Goal: Transaction & Acquisition: Subscribe to service/newsletter

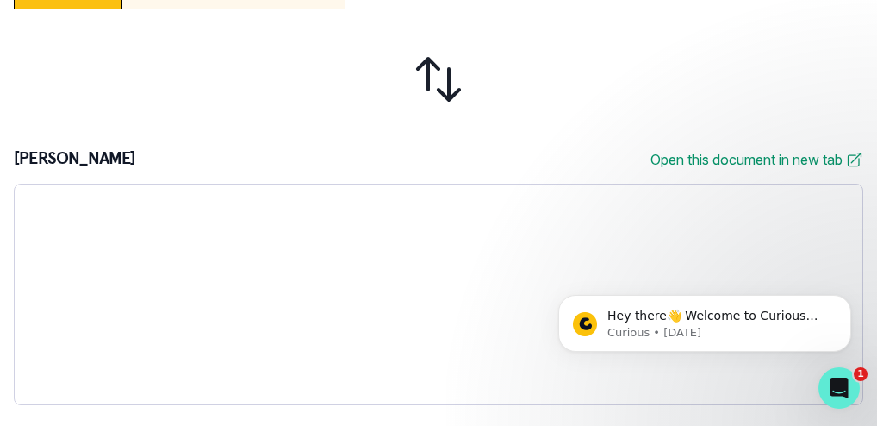
click at [799, 259] on html "Hey there👋 Welcome to Curious Cardinals 🙌 Take a look around! If you have any q…" at bounding box center [705, 319] width 345 height 121
click at [807, 259] on html "Hey there👋 Welcome to Curious Cardinals 🙌 Take a look around! If you have any q…" at bounding box center [705, 319] width 345 height 121
click at [842, 296] on icon "Dismiss notification" at bounding box center [846, 299] width 9 height 9
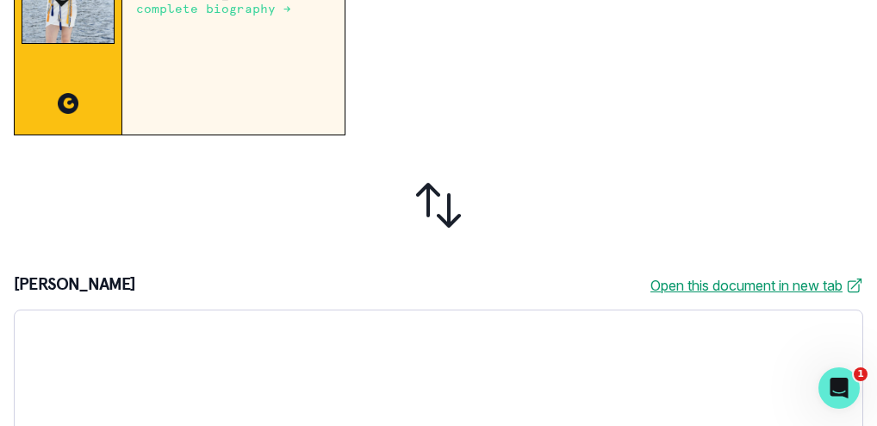
scroll to position [552, 0]
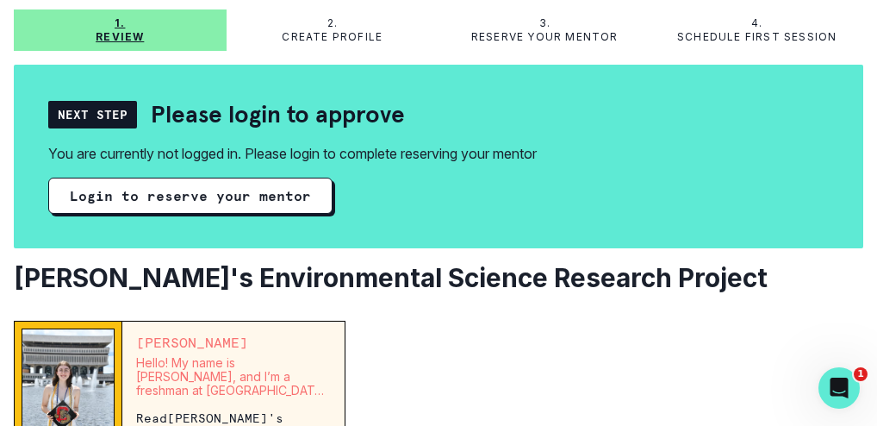
scroll to position [115, 0]
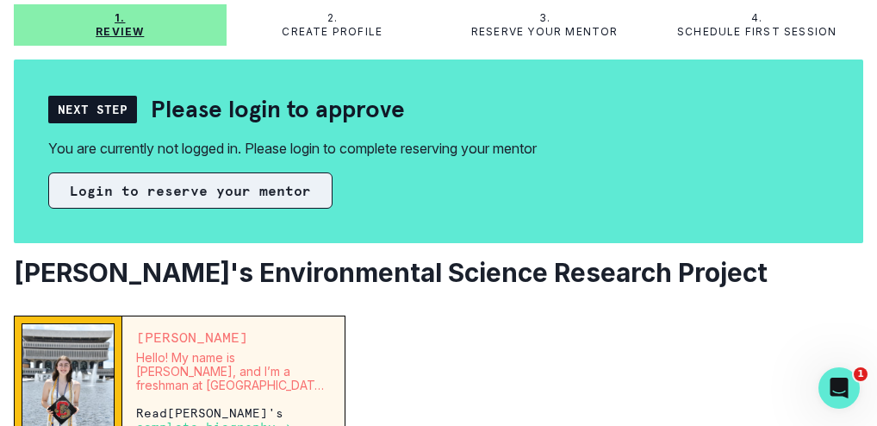
click at [333, 209] on button "Login to reserve your mentor" at bounding box center [190, 190] width 284 height 36
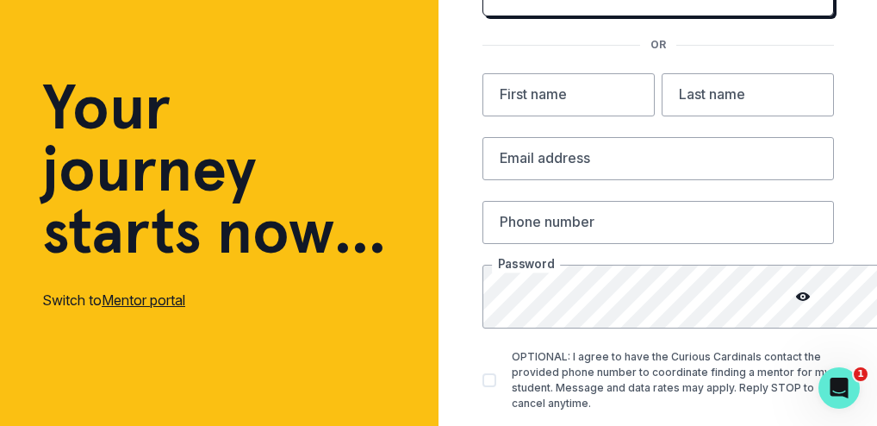
scroll to position [169, 0]
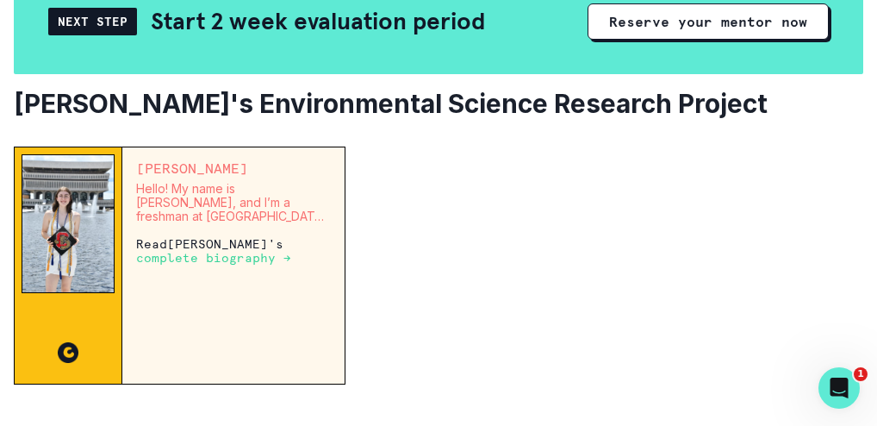
scroll to position [211, 0]
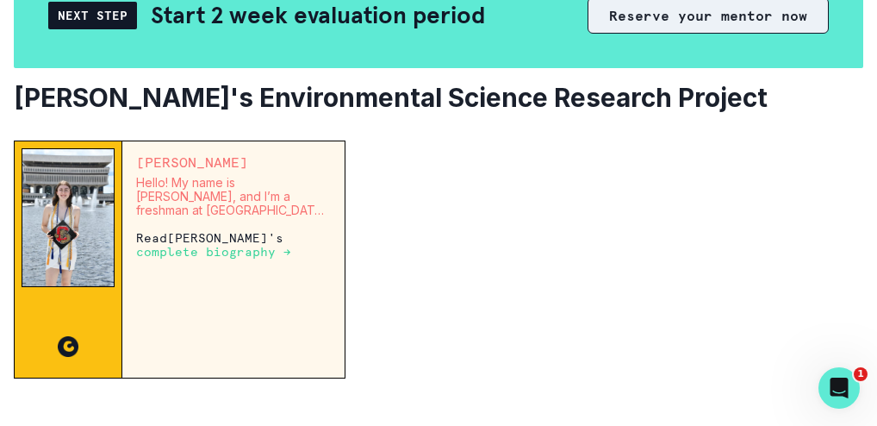
click at [588, 34] on button "Reserve your mentor now" at bounding box center [708, 15] width 241 height 36
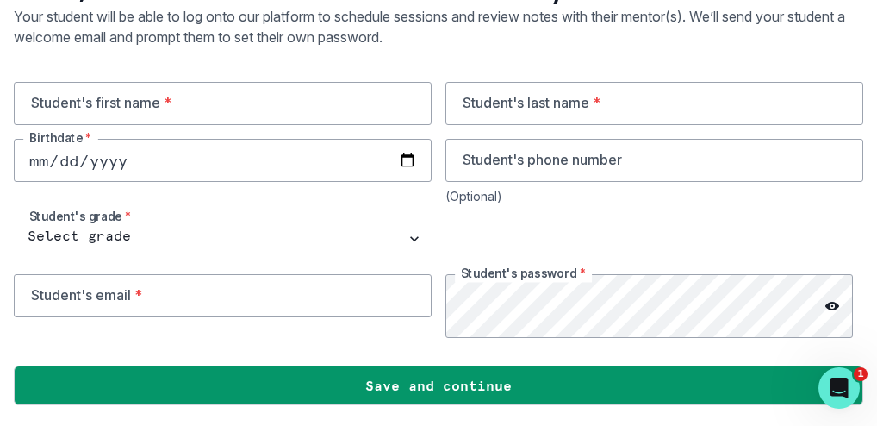
scroll to position [229, 0]
click at [303, 125] on input "text" at bounding box center [223, 103] width 418 height 43
type input "[PERSON_NAME]"
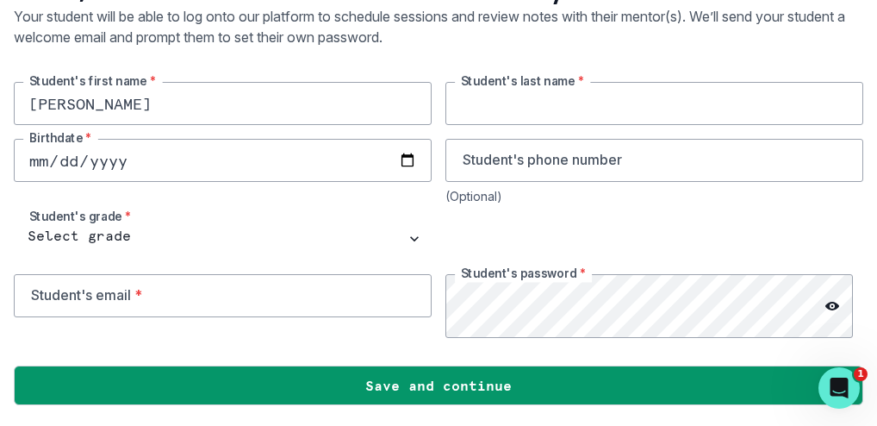
type input "[GEOGRAPHIC_DATA]"
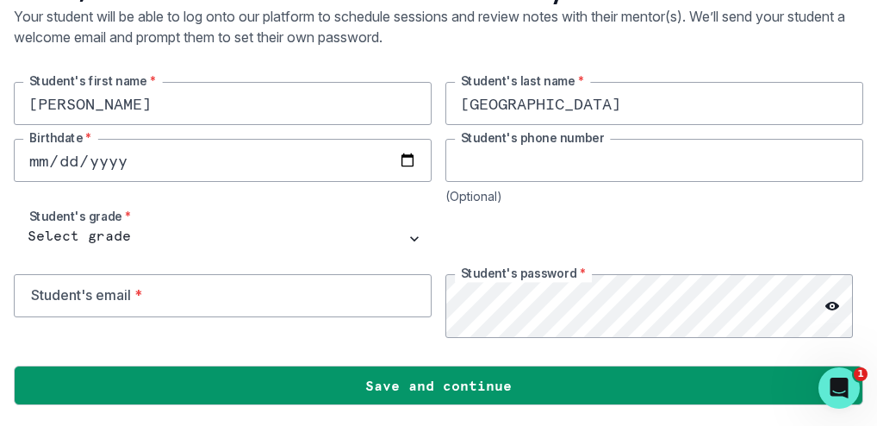
type input "6509962709"
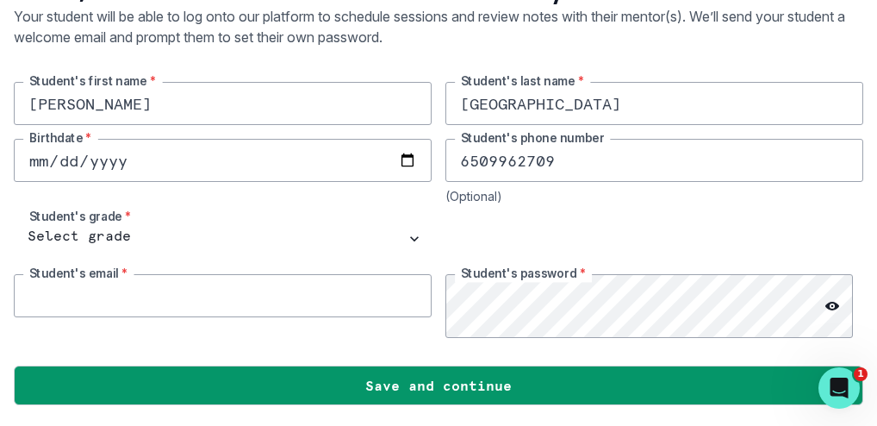
type input "[EMAIL_ADDRESS][DOMAIN_NAME]"
drag, startPoint x: 620, startPoint y: 226, endPoint x: 474, endPoint y: 220, distance: 145.8
click at [474, 182] on input "6509962709" at bounding box center [655, 160] width 418 height 43
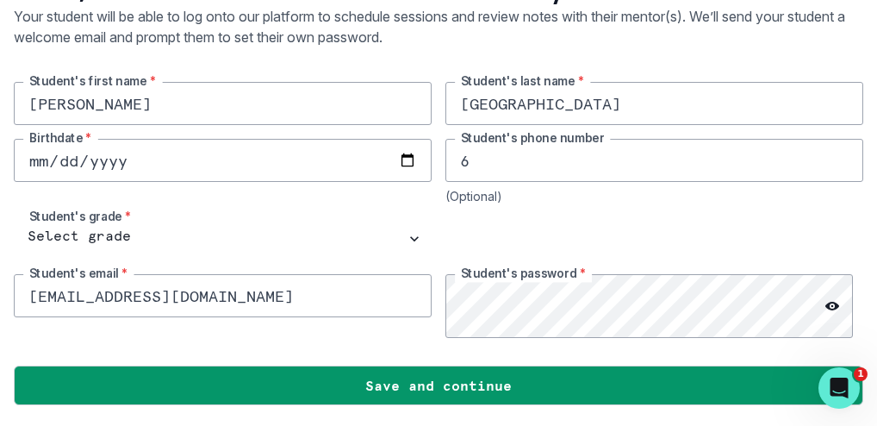
type input "6693201615"
click at [586, 307] on div "[PERSON_NAME] Student's first name * [PERSON_NAME] Student's last name * Birthd…" at bounding box center [439, 210] width 850 height 256
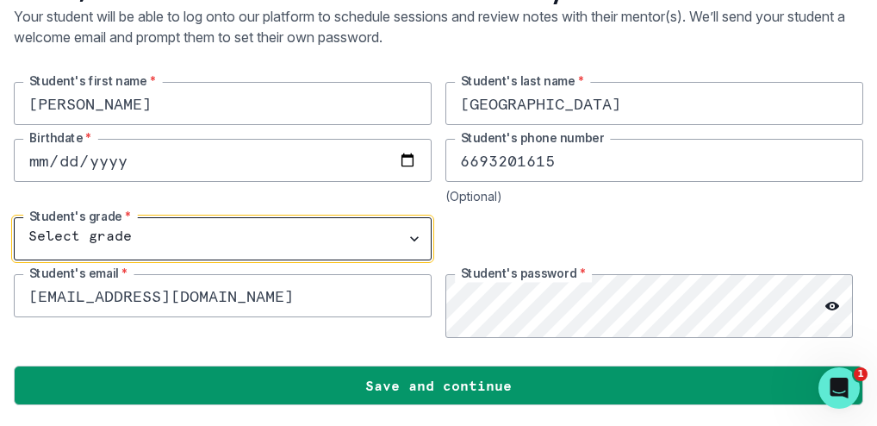
click at [407, 240] on select "Select grade 1st Grade 2nd Grade 3rd Grade 4th Grade 5th Grade 6th Grade 7th Gr…" at bounding box center [223, 238] width 418 height 43
select select "10th Grade"
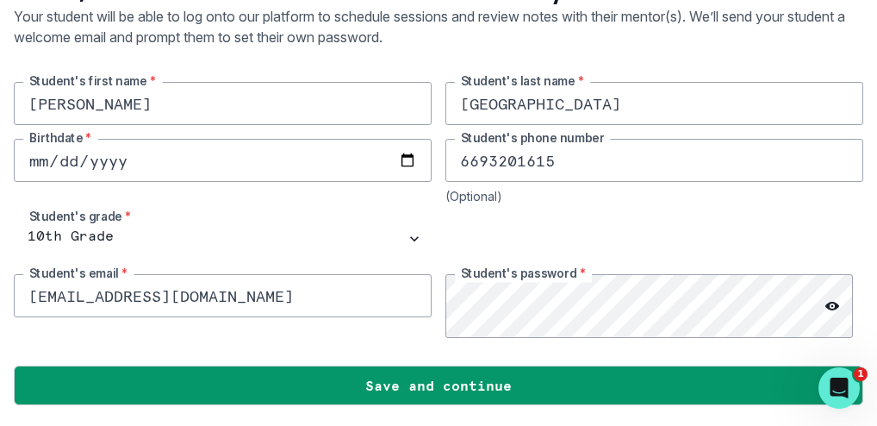
click at [295, 148] on input "date" at bounding box center [223, 160] width 418 height 43
type input "[DATE]"
click at [826, 299] on icon at bounding box center [833, 306] width 14 height 14
click at [826, 302] on icon at bounding box center [830, 305] width 9 height 7
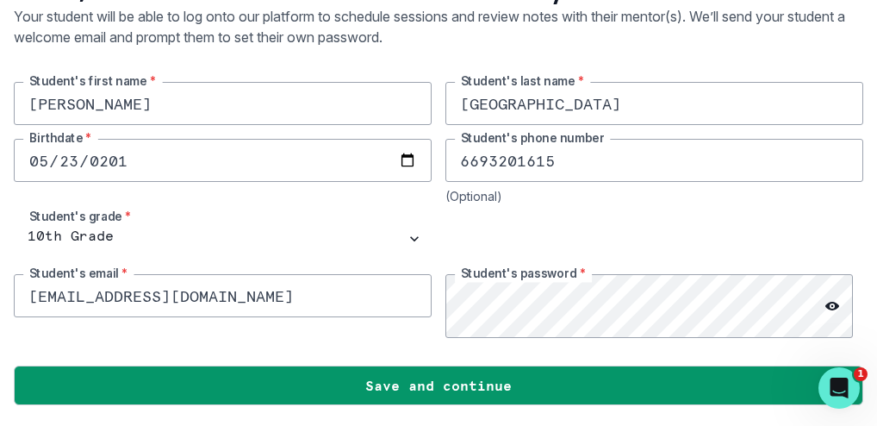
click at [801, 283] on div at bounding box center [832, 306] width 62 height 64
click at [826, 299] on icon at bounding box center [833, 306] width 14 height 14
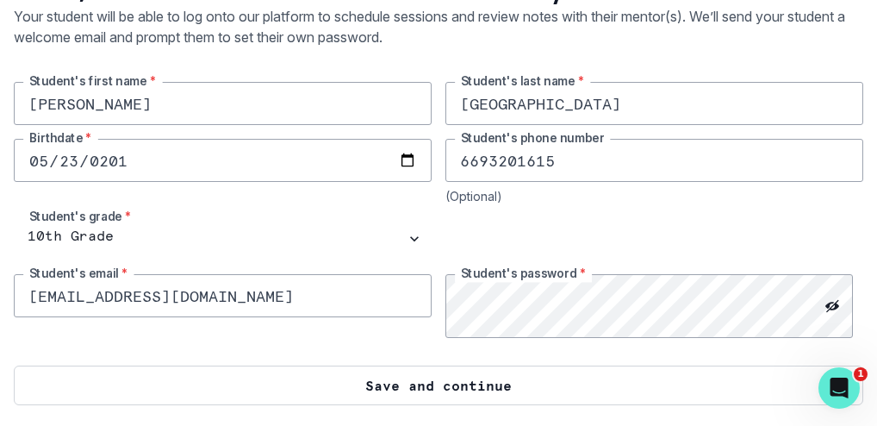
click at [648, 366] on button "Save and continue" at bounding box center [439, 385] width 850 height 40
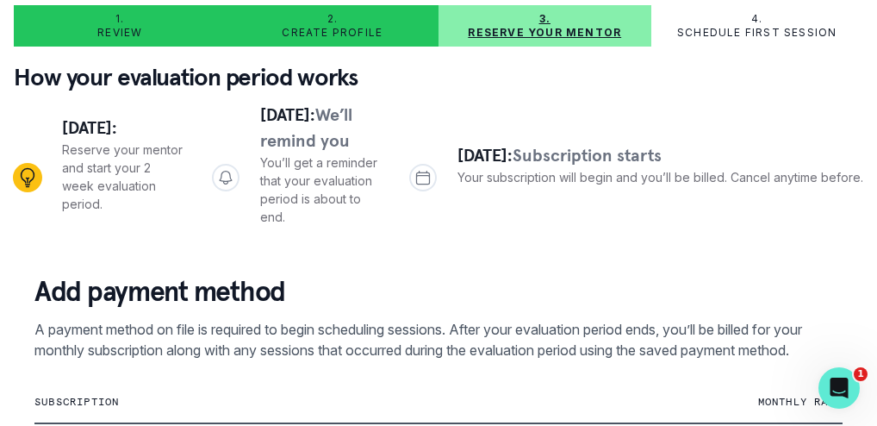
scroll to position [0, 0]
